Goal: Use online tool/utility: Utilize a website feature to perform a specific function

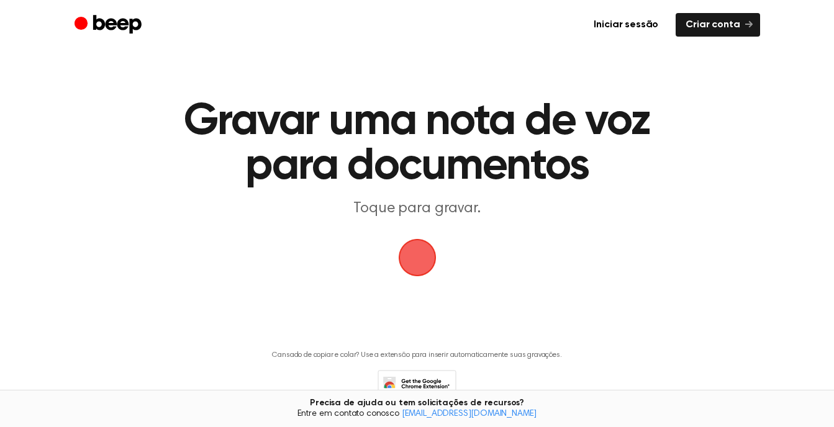
click at [411, 264] on span "button" at bounding box center [417, 257] width 35 height 35
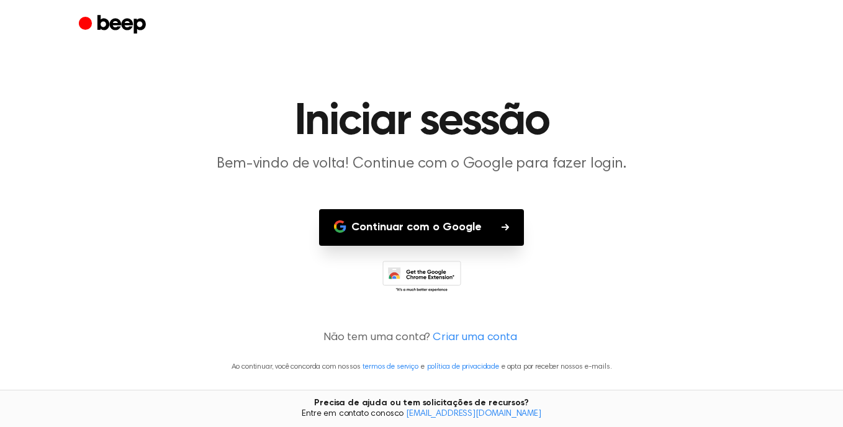
click at [455, 232] on font "Continuar com o Google" at bounding box center [416, 227] width 130 height 17
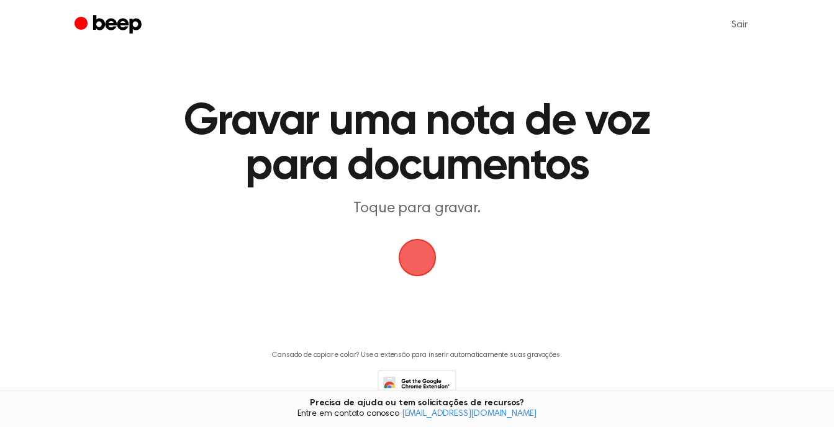
click at [408, 253] on span "button" at bounding box center [417, 258] width 38 height 38
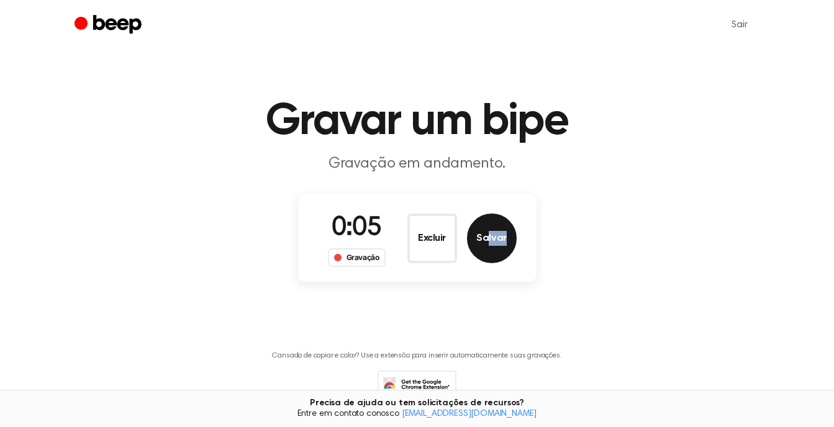
drag, startPoint x: 492, startPoint y: 269, endPoint x: 488, endPoint y: 251, distance: 18.4
click at [488, 251] on div "0:05 Gravação Excluir Salvar" at bounding box center [417, 238] width 238 height 88
click at [488, 251] on button "Salvar" at bounding box center [492, 239] width 50 height 50
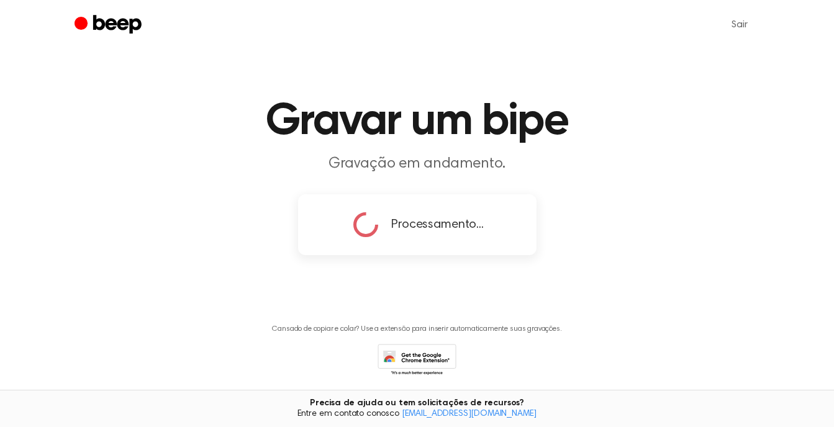
copy button "lvar"
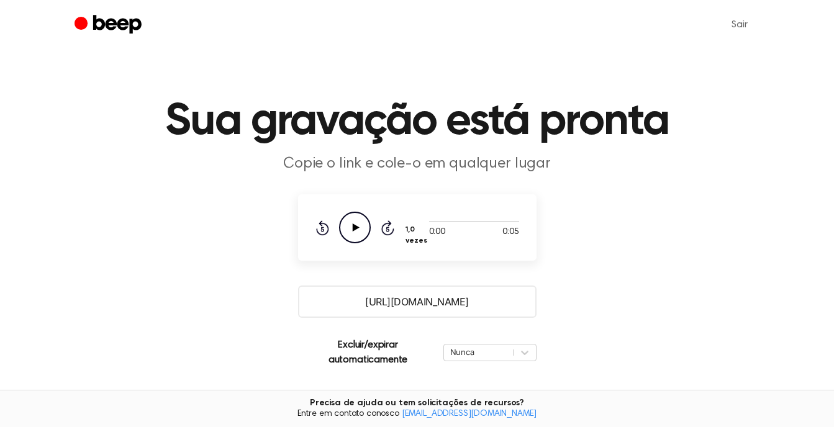
click at [358, 218] on icon "Reproduzir áudio" at bounding box center [355, 228] width 32 height 32
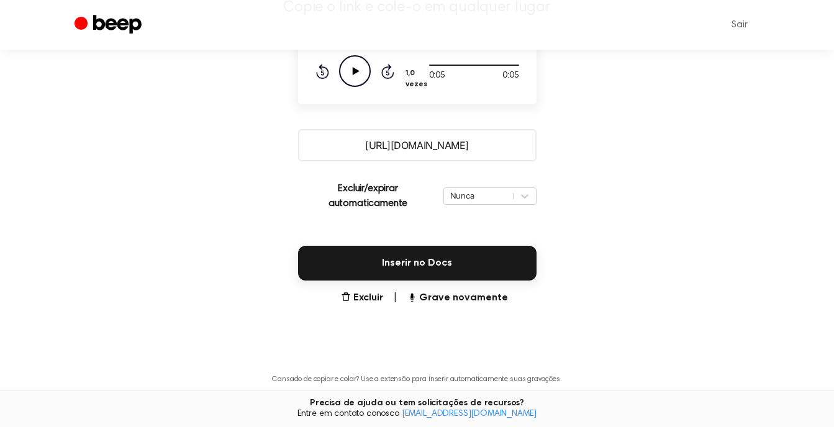
scroll to position [160, 0]
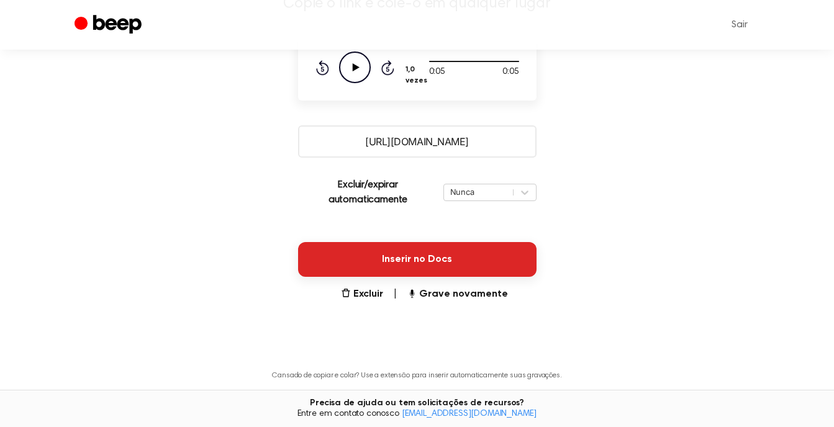
click at [510, 276] on button "Inserir no Docs" at bounding box center [417, 259] width 238 height 35
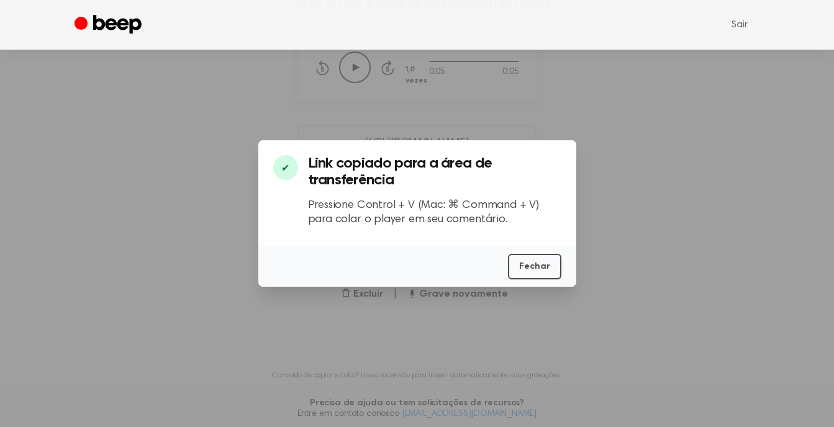
click at [581, 278] on div at bounding box center [417, 213] width 834 height 427
click at [553, 266] on button "Fechar" at bounding box center [534, 266] width 53 height 25
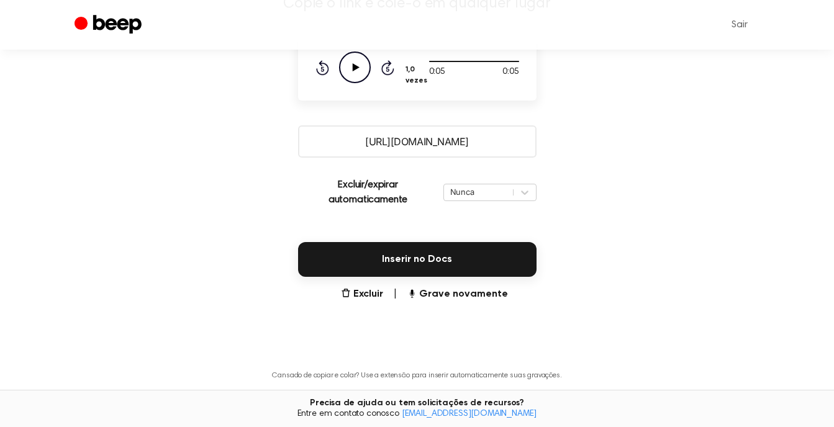
click at [496, 148] on input "[URL][DOMAIN_NAME]" at bounding box center [417, 141] width 238 height 32
drag, startPoint x: 496, startPoint y: 148, endPoint x: 607, endPoint y: 144, distance: 111.8
click at [607, 144] on main "Sua gravação está pronta Copie o link e cole-o em qualquer lugar 0:05 0:05 Your…" at bounding box center [417, 150] width 834 height 620
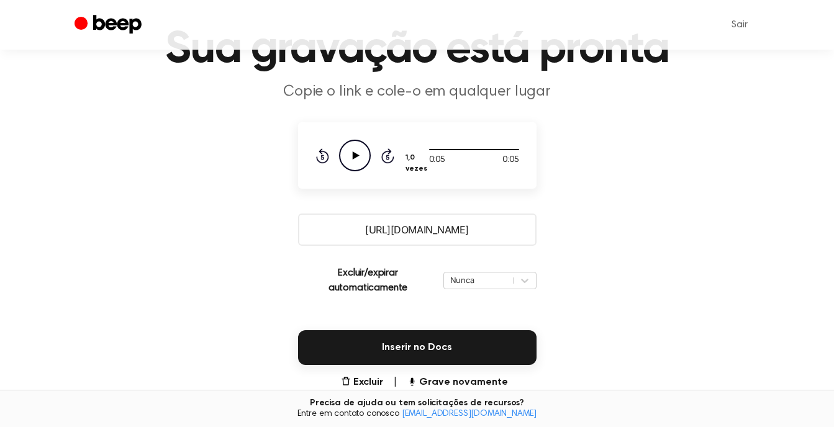
scroll to position [68, 0]
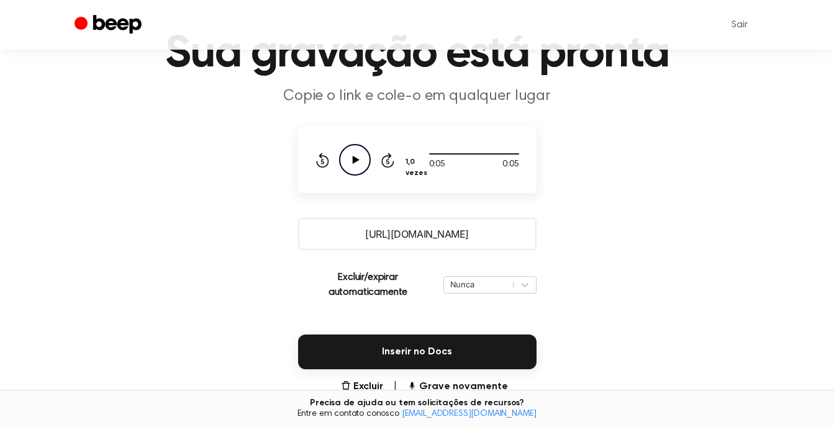
click at [446, 101] on p "Copie o link e cole-o em qualquer lugar" at bounding box center [417, 96] width 477 height 20
click at [428, 232] on input "[URL][DOMAIN_NAME]" at bounding box center [417, 234] width 238 height 32
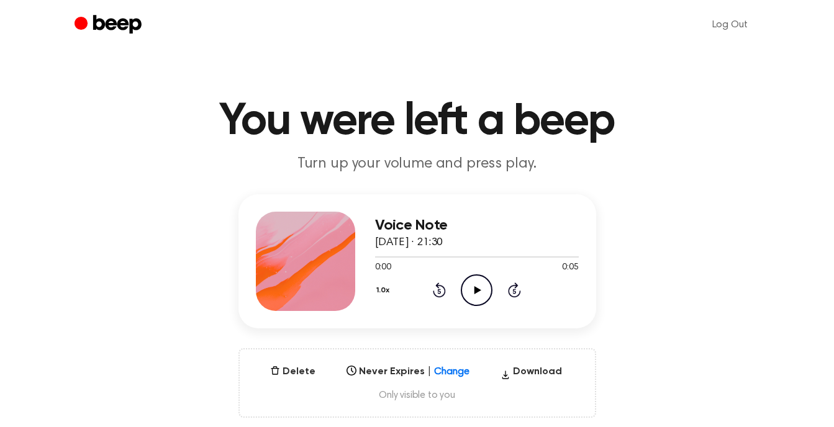
click at [471, 277] on icon "Play Audio" at bounding box center [477, 290] width 32 height 32
